Goal: Transaction & Acquisition: Purchase product/service

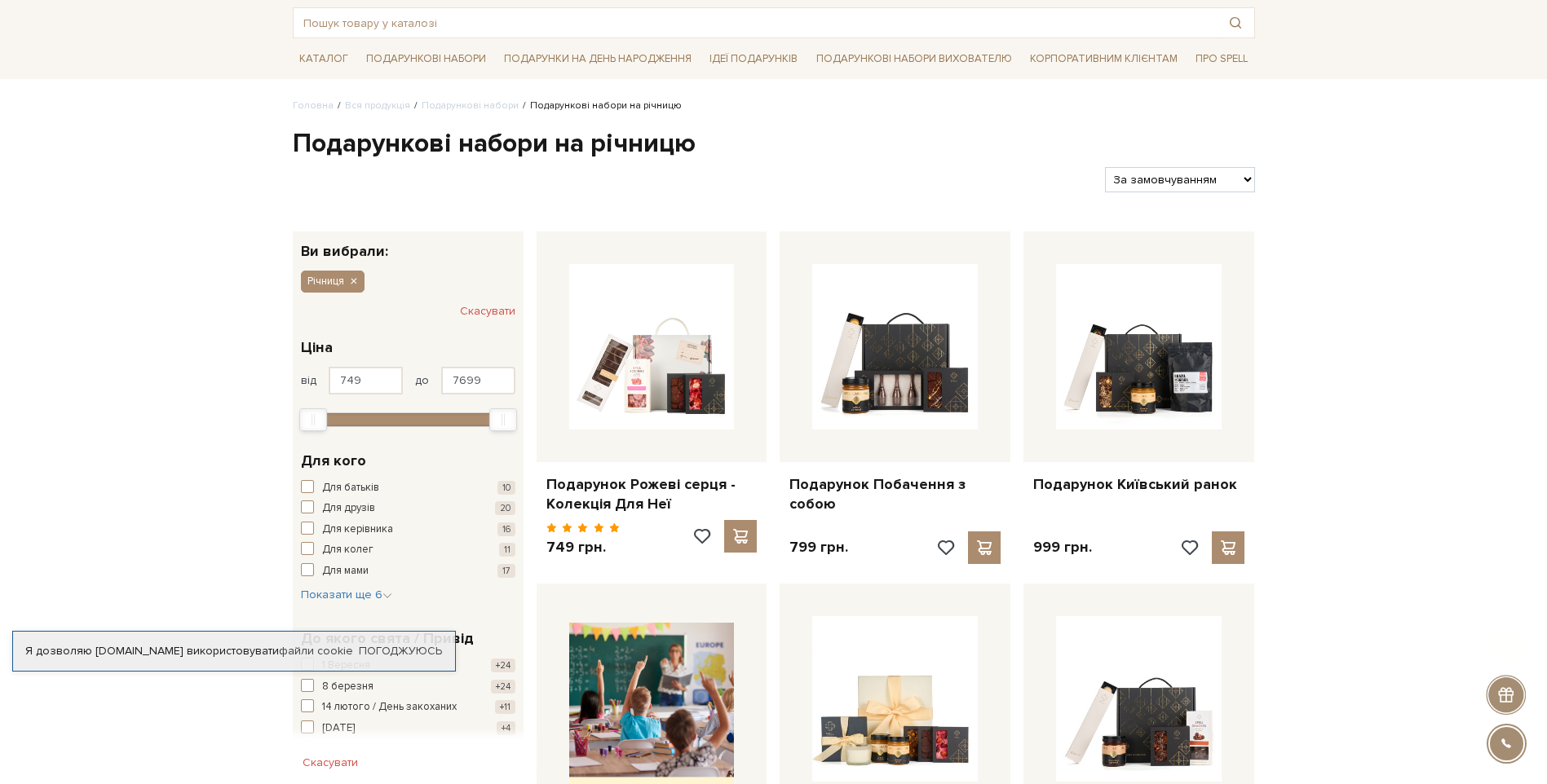
scroll to position [326, 0]
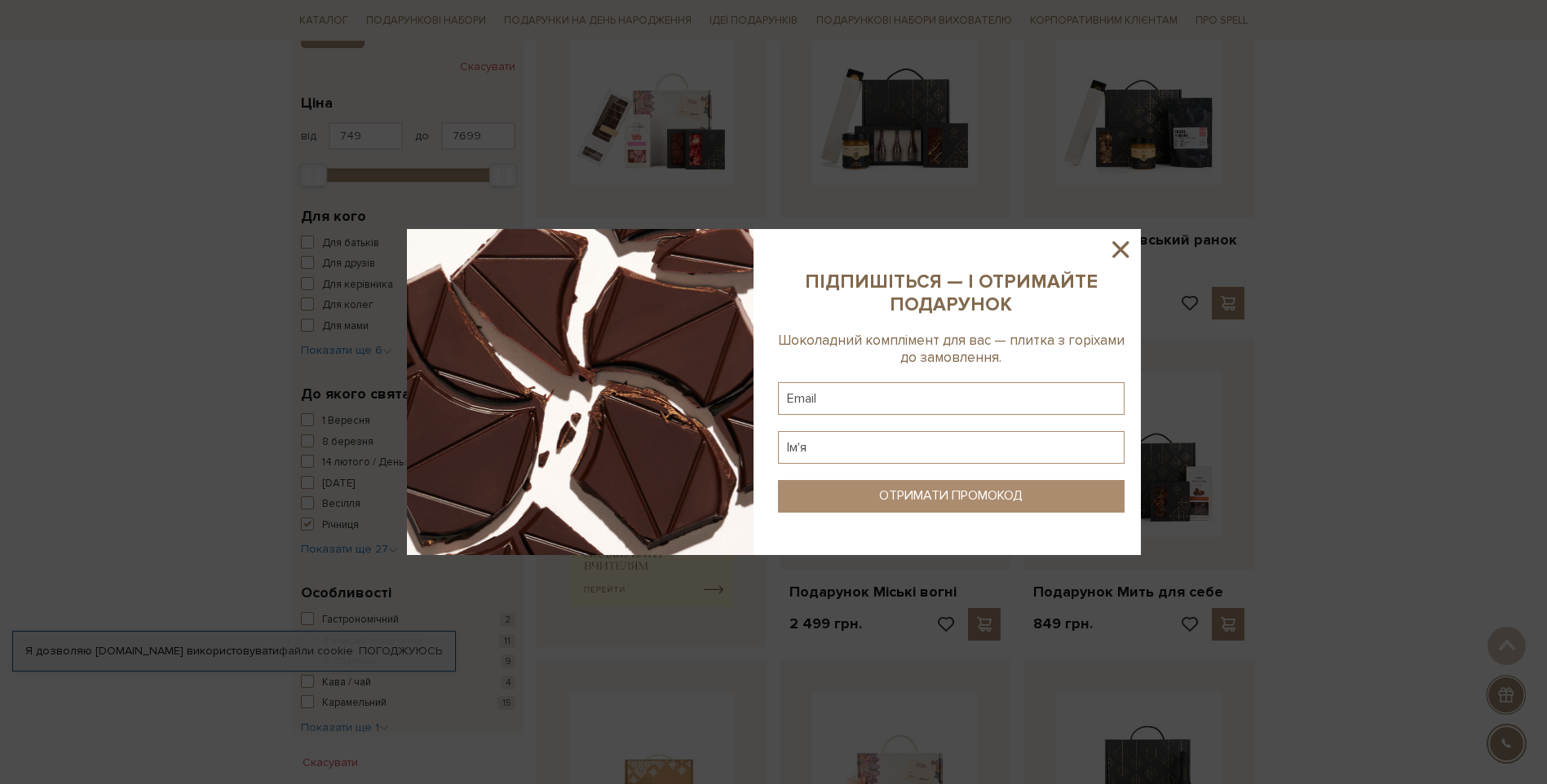
click at [1124, 246] on icon at bounding box center [1120, 249] width 16 height 16
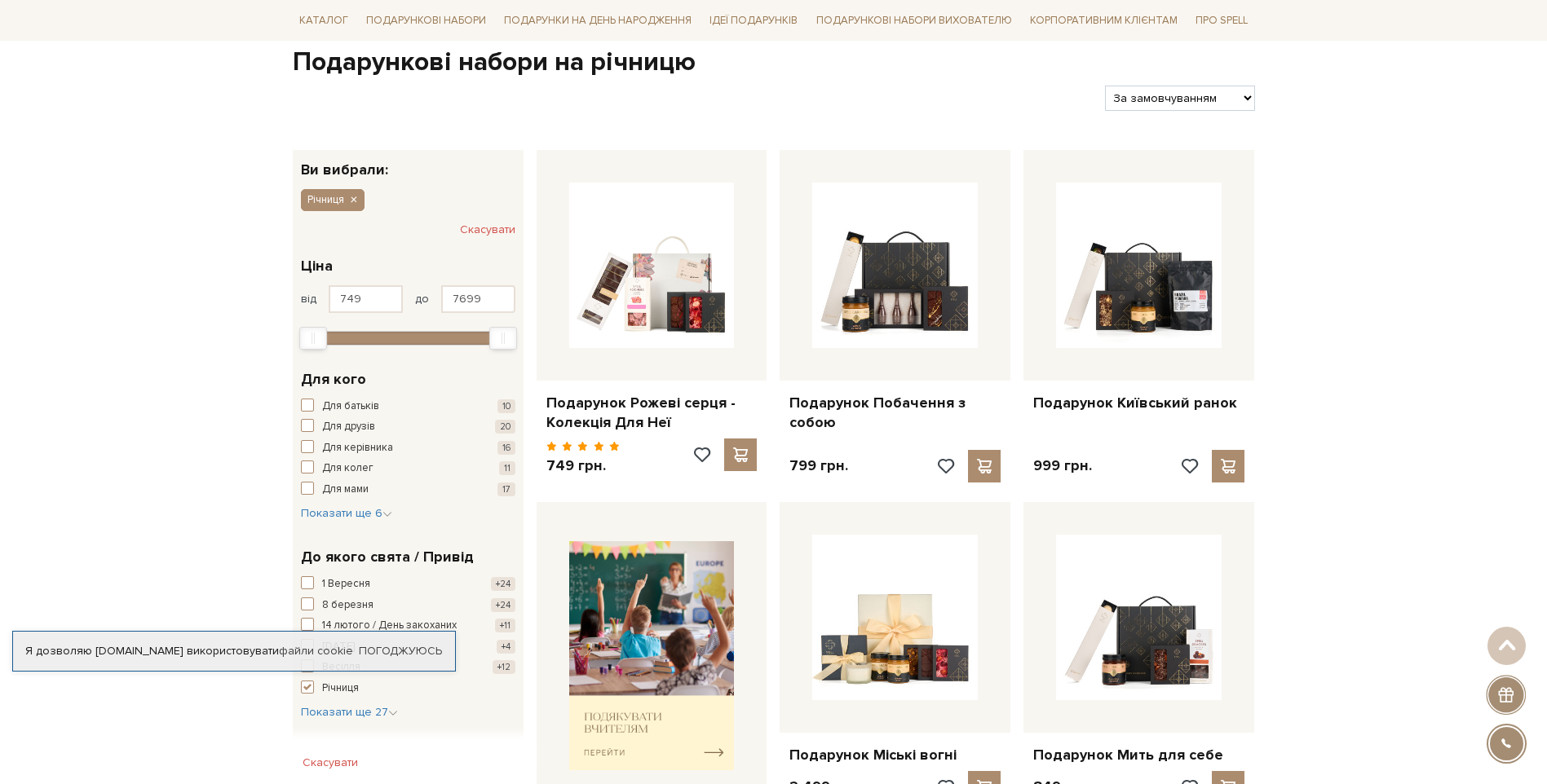
scroll to position [0, 0]
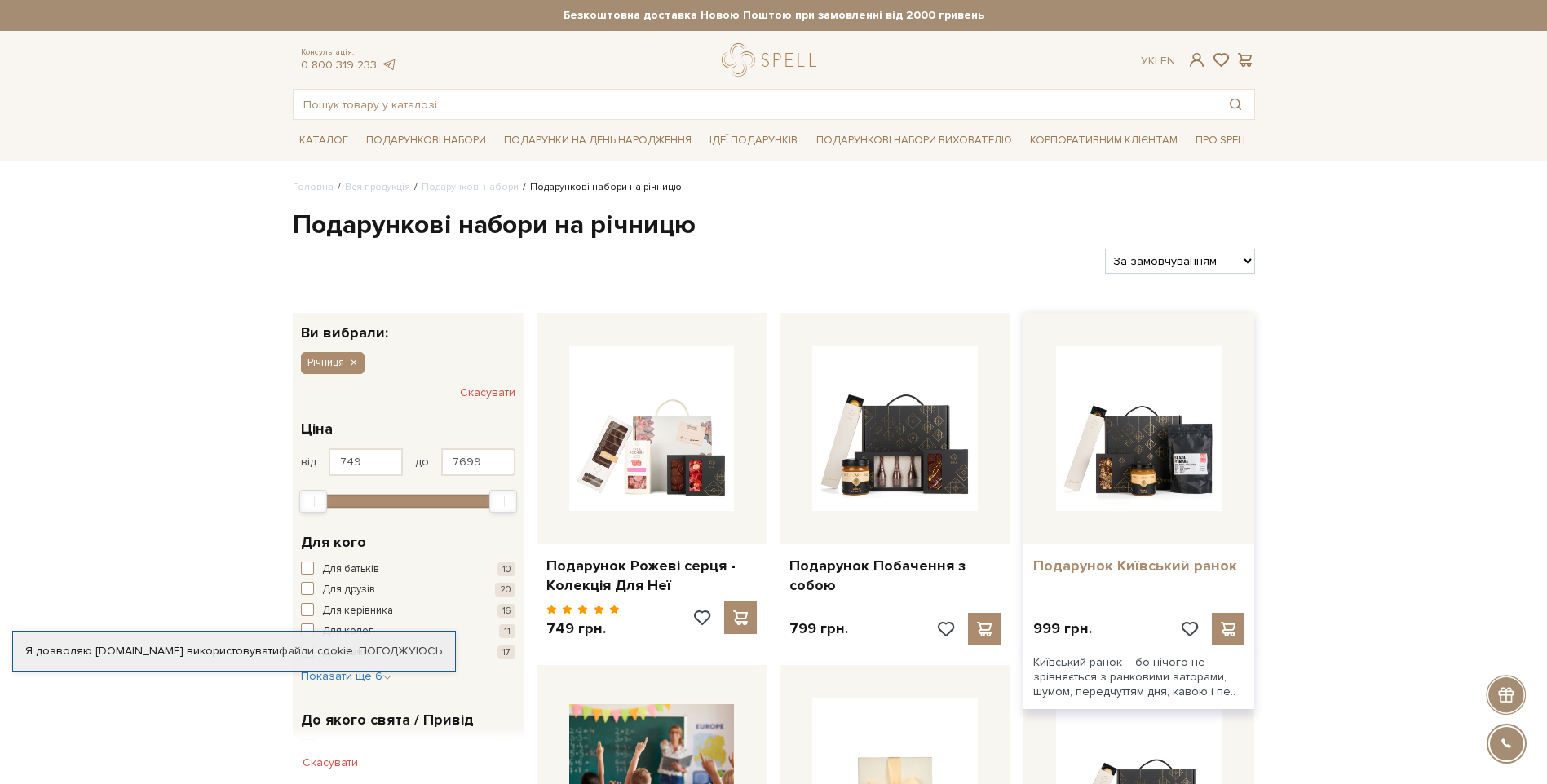
click at [1093, 557] on link "Подарунок Київський ранок" at bounding box center [1138, 566] width 212 height 19
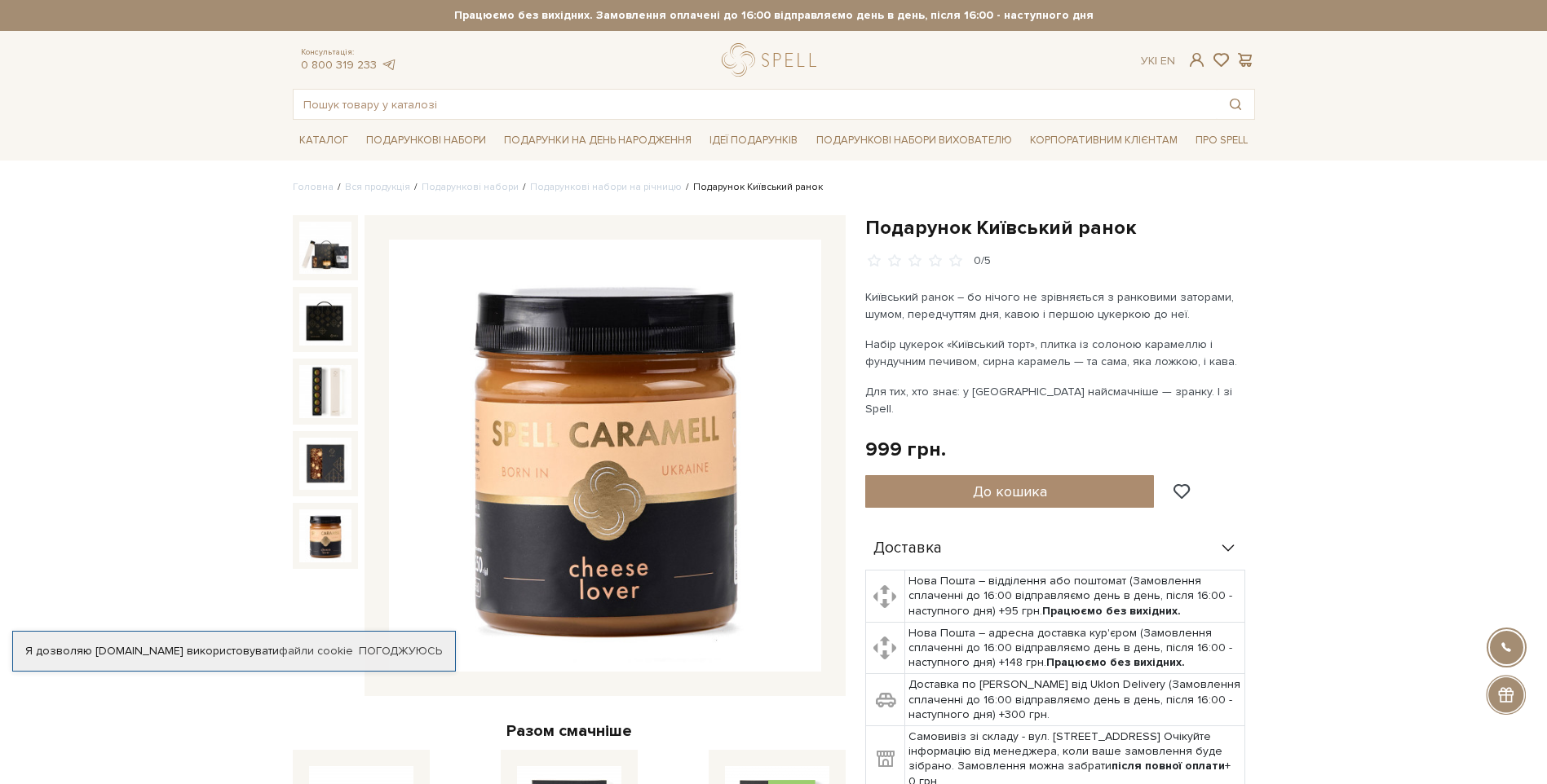
click at [314, 538] on img at bounding box center [325, 535] width 52 height 52
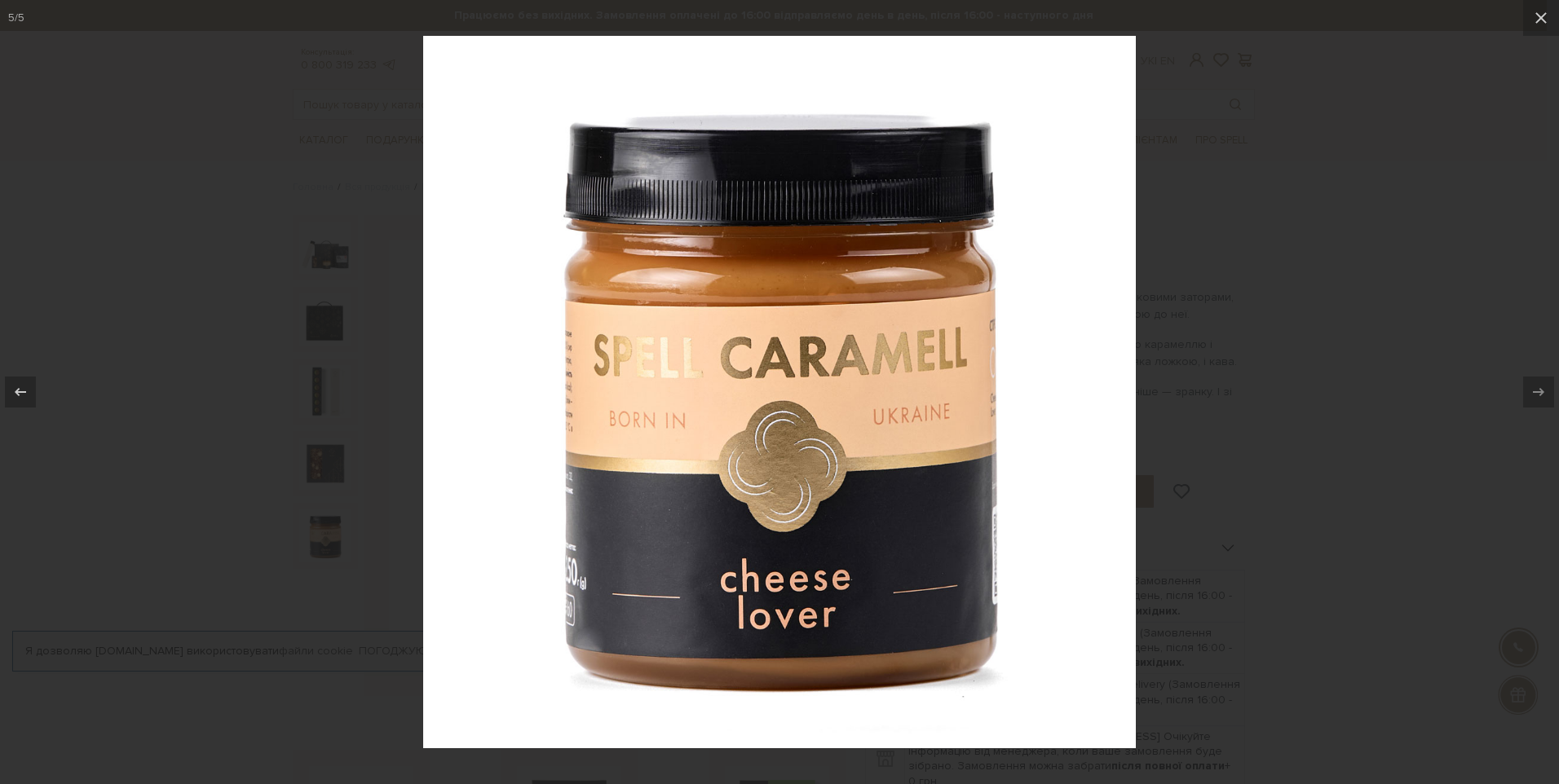
click at [1399, 452] on div at bounding box center [779, 392] width 1559 height 784
